Goal: Information Seeking & Learning: Learn about a topic

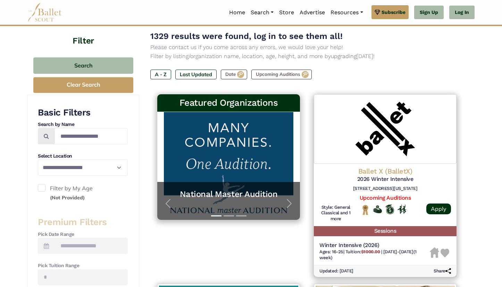
scroll to position [67, 0]
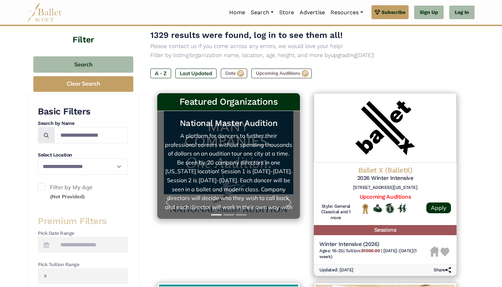
click at [199, 175] on link "National Master Audition A platform for dancers to further their professional c…" at bounding box center [228, 165] width 129 height 94
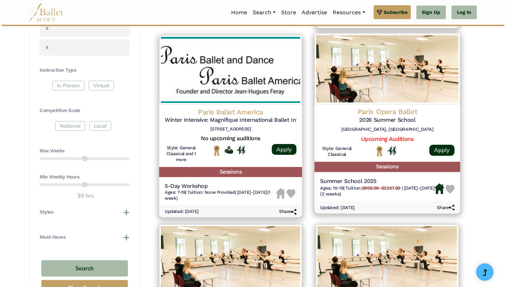
scroll to position [315, 0]
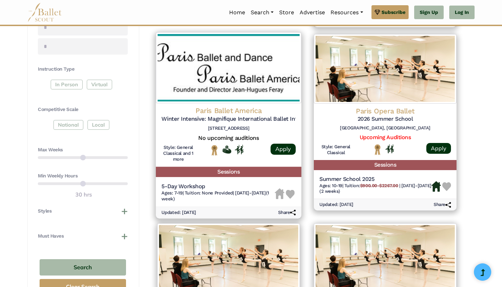
click at [250, 85] on img at bounding box center [229, 67] width 146 height 71
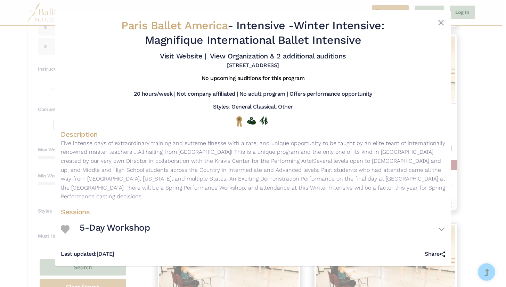
click at [268, 82] on div "No upcoming auditions for this program" at bounding box center [253, 80] width 384 height 16
click at [439, 225] on button "5-Day Workshop" at bounding box center [262, 229] width 365 height 20
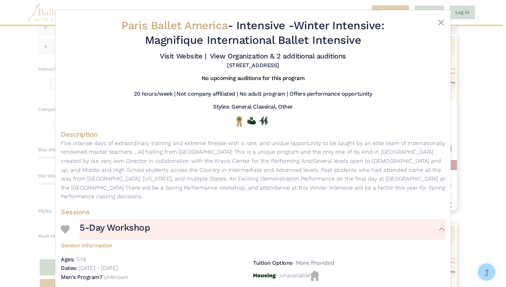
scroll to position [0, 0]
click at [264, 69] on h5 "[STREET_ADDRESS]" at bounding box center [253, 65] width 52 height 7
copy h5 "Jupiter"
click at [206, 56] on link "Visit Website |" at bounding box center [183, 56] width 46 height 8
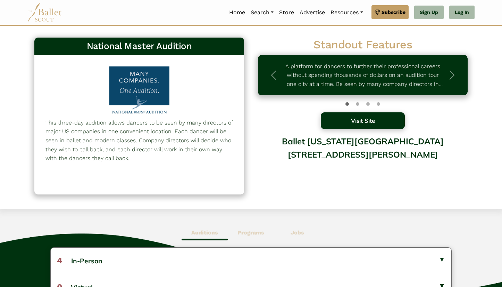
click at [351, 124] on button "Visit Site" at bounding box center [363, 120] width 84 height 17
